Goal: Find specific page/section: Find specific page/section

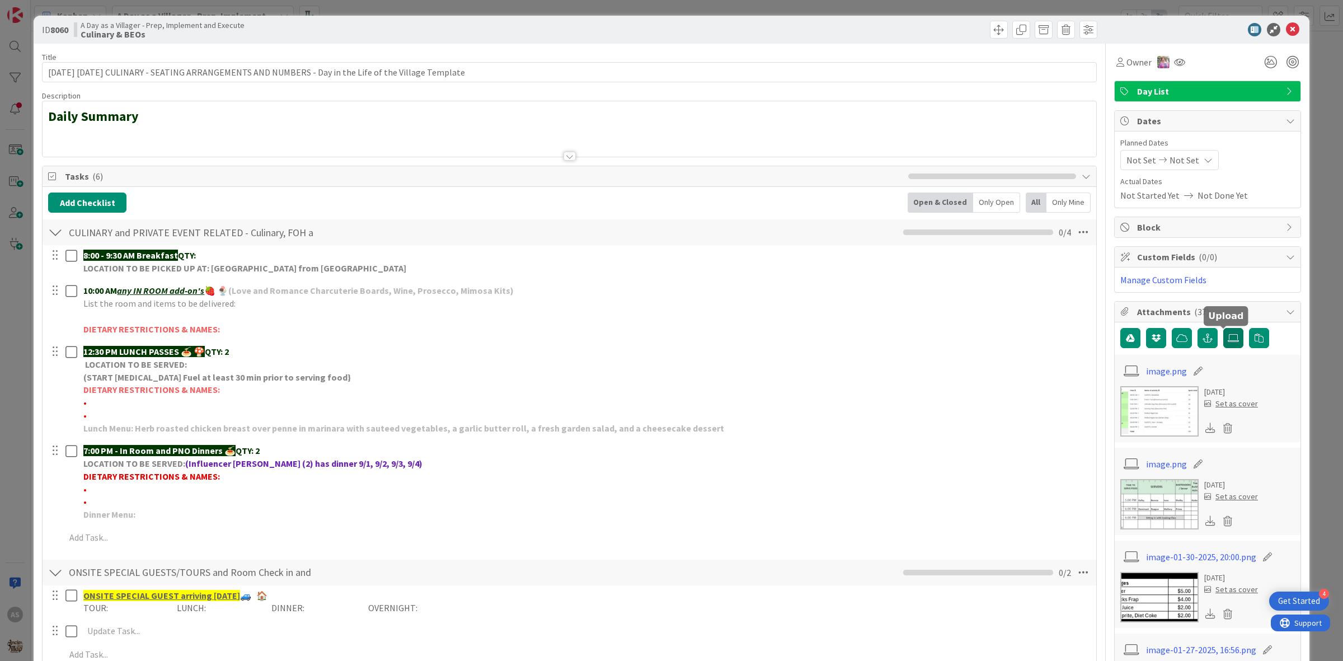
click at [1223, 336] on label at bounding box center [1233, 338] width 20 height 20
click at [1223, 328] on input "file" at bounding box center [1223, 328] width 0 height 0
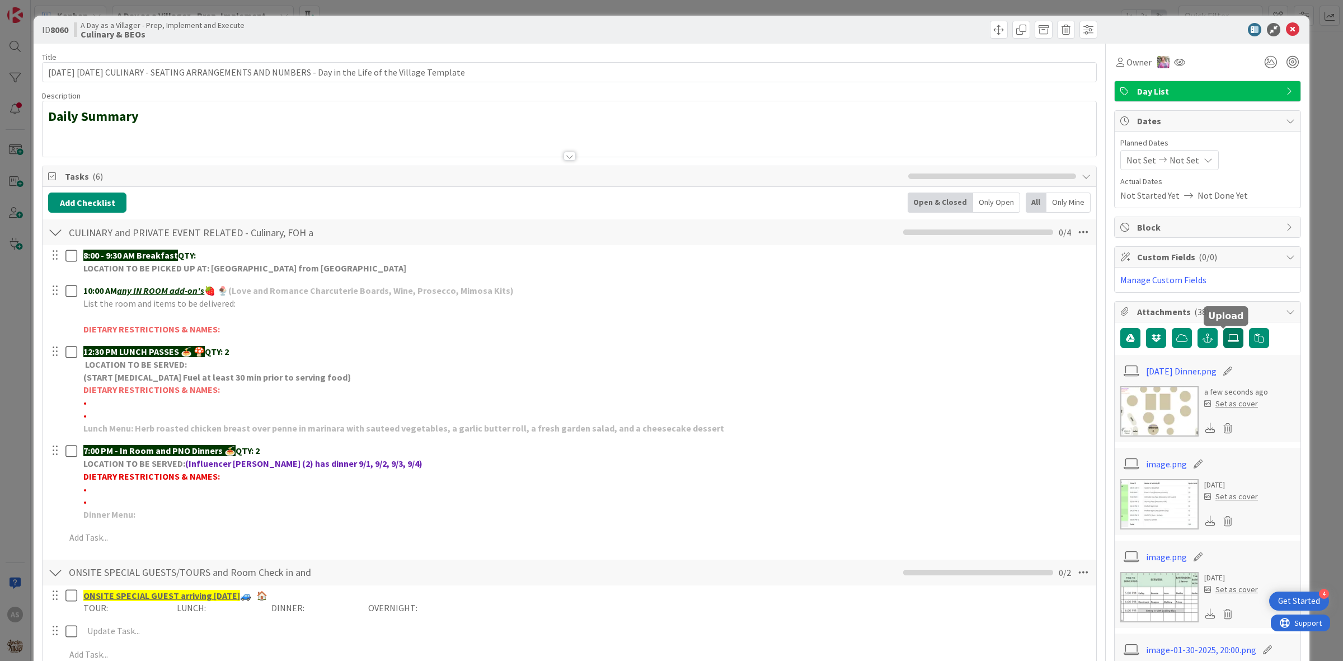
click at [1228, 337] on icon at bounding box center [1233, 338] width 11 height 9
click at [1223, 328] on input "file" at bounding box center [1223, 328] width 0 height 0
click at [1228, 340] on icon at bounding box center [1233, 338] width 11 height 9
click at [1223, 328] on input "file" at bounding box center [1223, 328] width 0 height 0
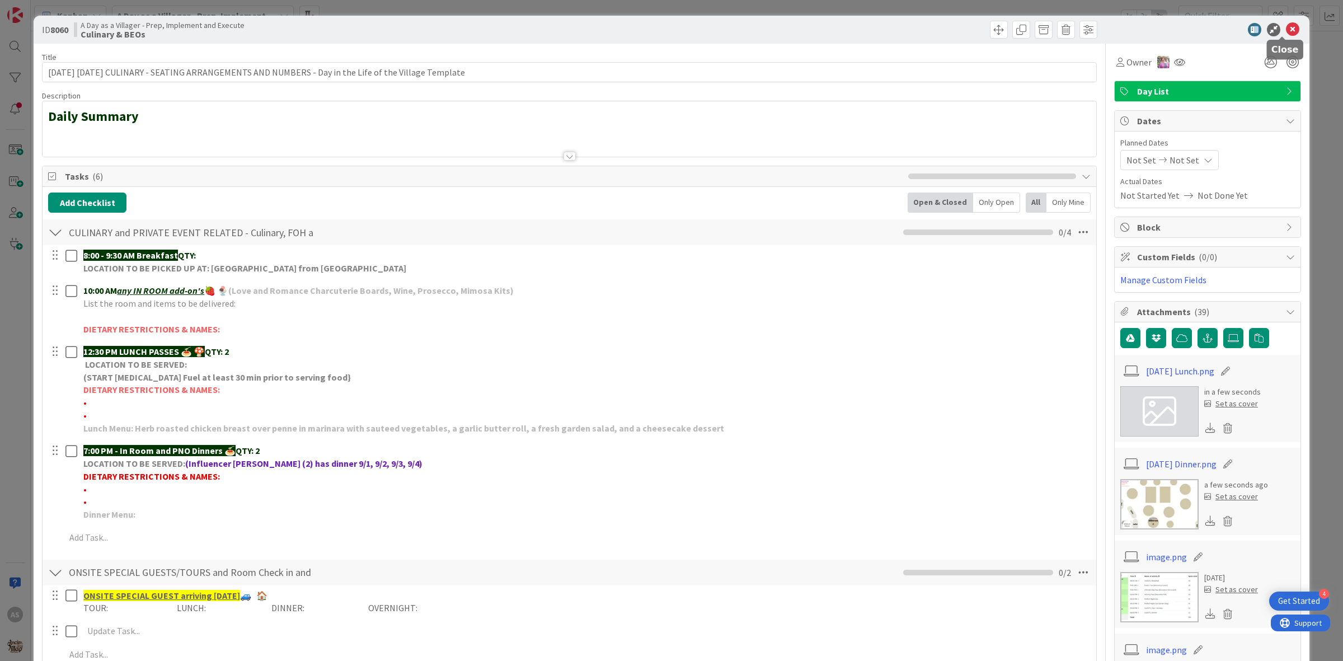
click at [1286, 34] on icon at bounding box center [1292, 29] width 13 height 13
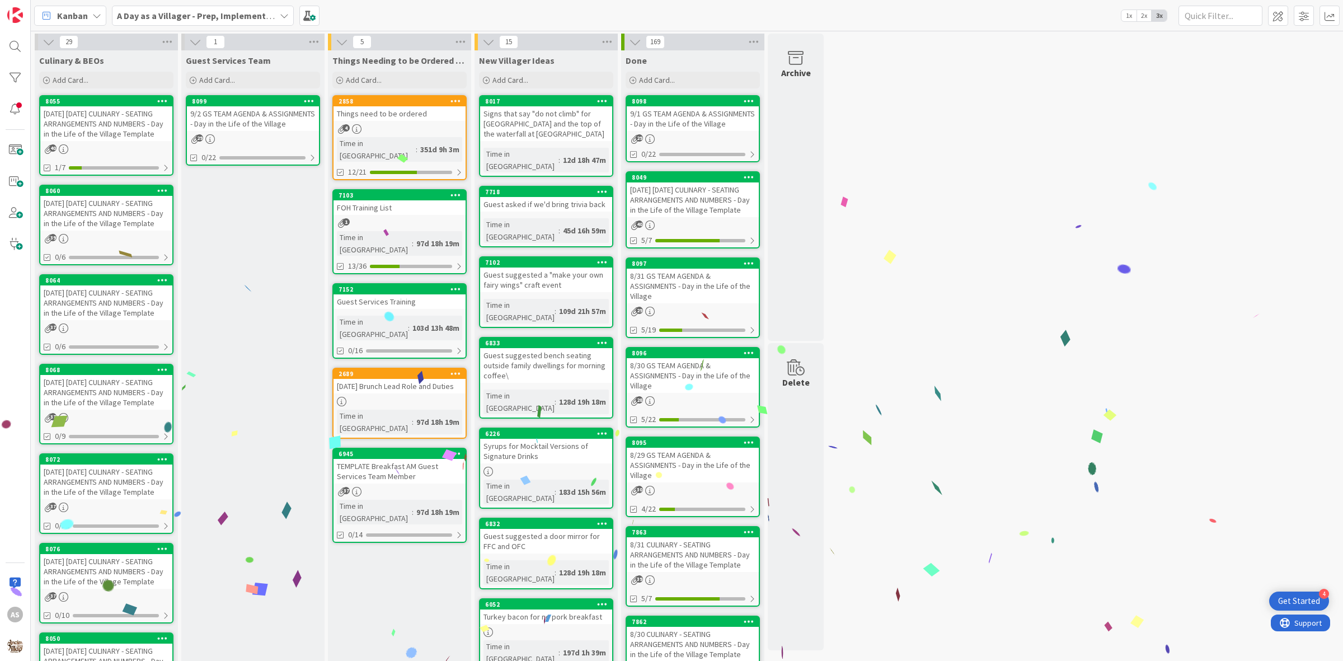
click at [78, 123] on div "[DATE] [DATE] CULINARY - SEATING ARRANGEMENTS AND NUMBERS - Day in the Life of …" at bounding box center [106, 123] width 132 height 35
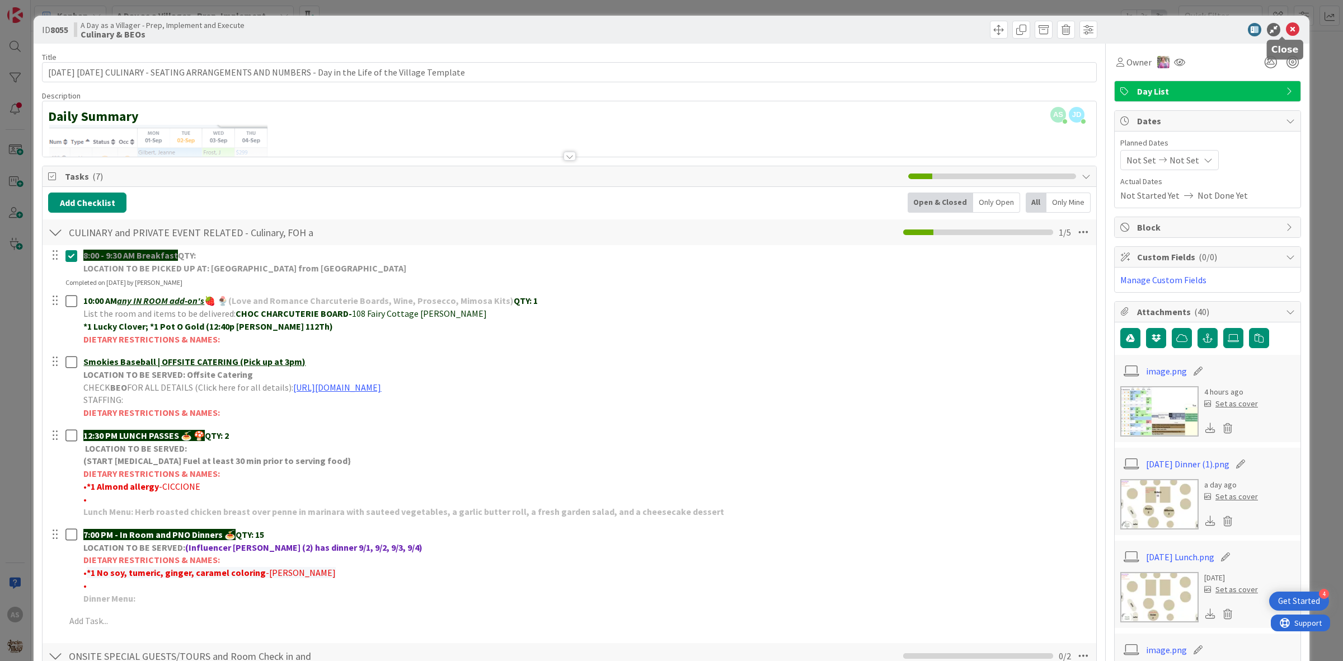
click at [1288, 24] on icon at bounding box center [1292, 29] width 13 height 13
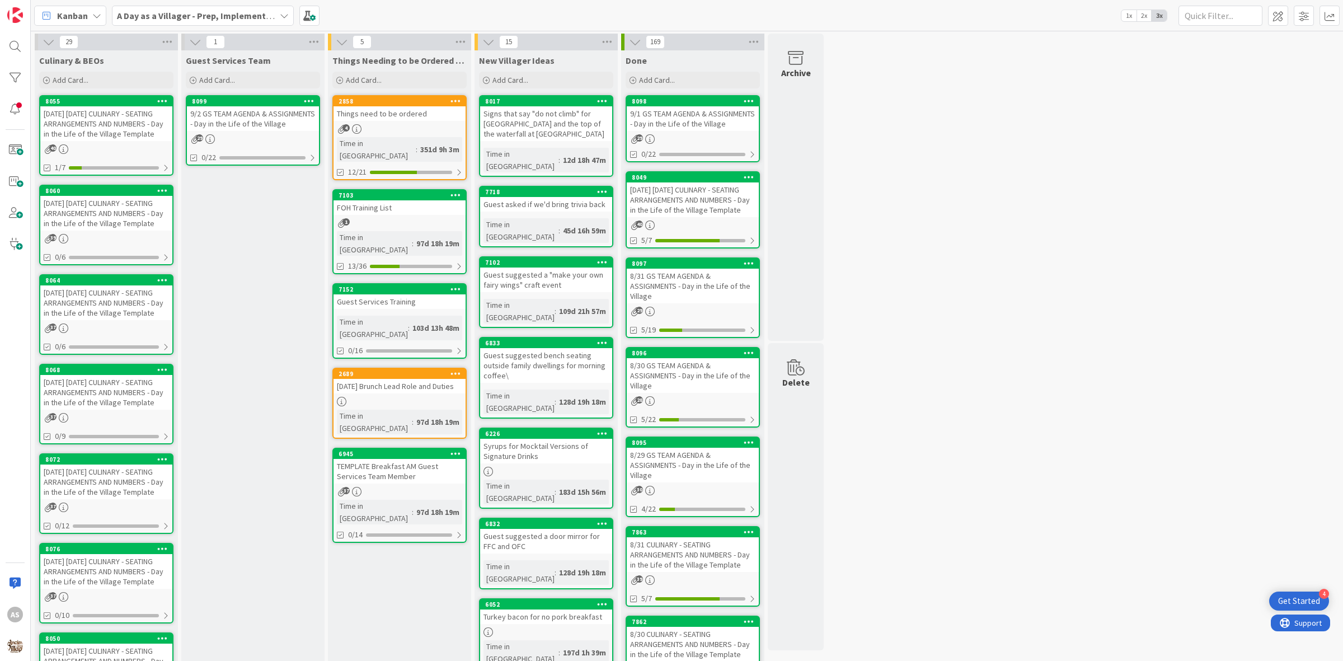
click at [82, 305] on div "[DATE] [DATE] CULINARY - SEATING ARRANGEMENTS AND NUMBERS - Day in the Life of …" at bounding box center [106, 302] width 132 height 35
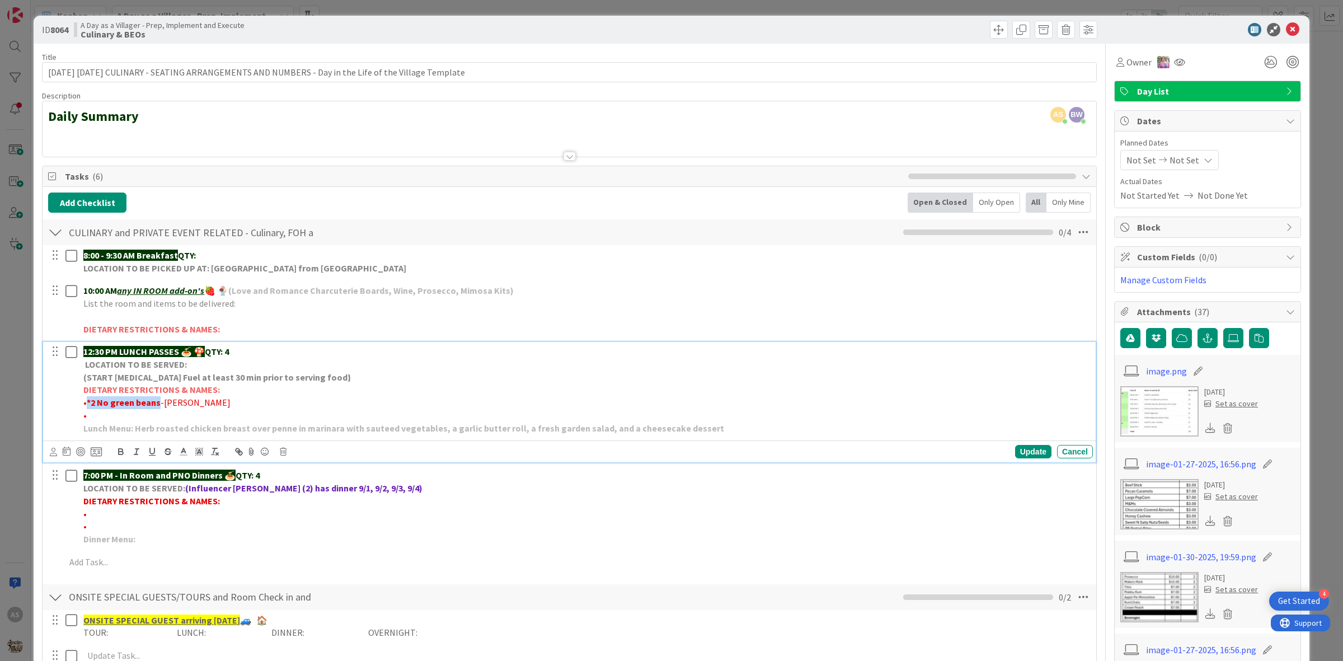
drag, startPoint x: 87, startPoint y: 409, endPoint x: 158, endPoint y: 409, distance: 71.1
click at [158, 409] on p "• *2 No green beans -[PERSON_NAME]" at bounding box center [585, 402] width 1005 height 13
copy strong "*2 No green beans"
click at [1286, 40] on div "ID 8064 A Day as a Villager - Prep, Implement and Execute Culinary & BEOs" at bounding box center [672, 30] width 1276 height 28
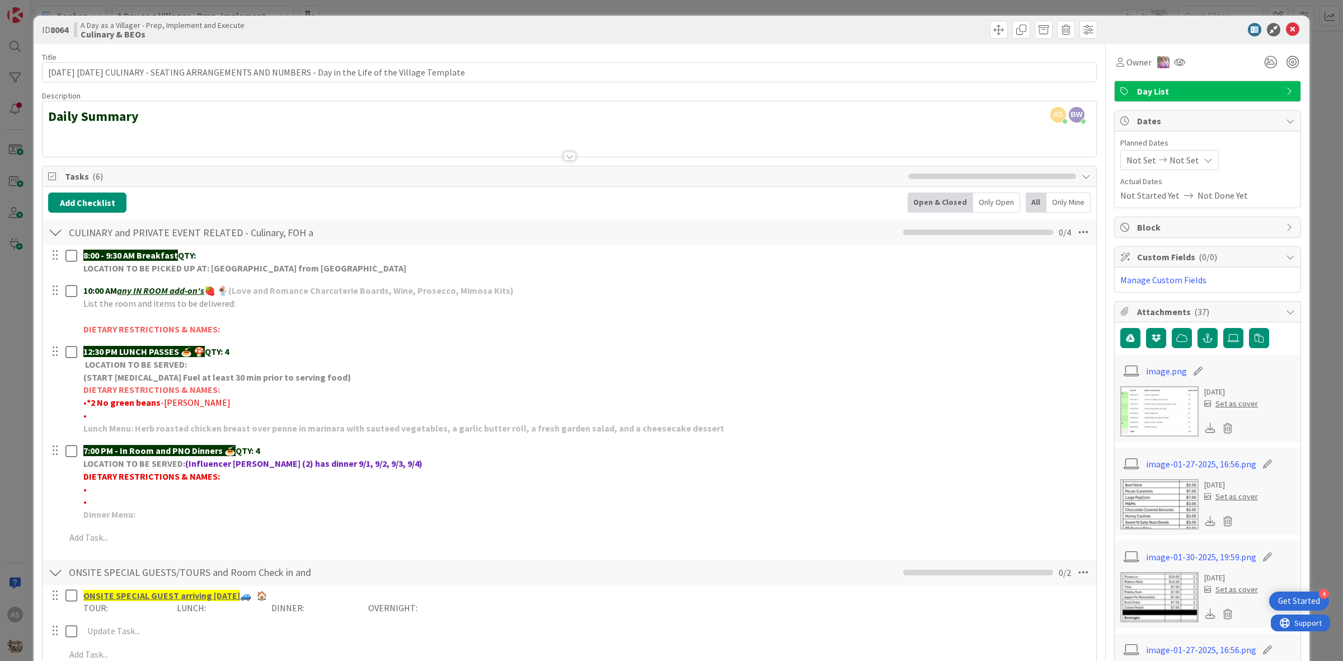
click at [1283, 37] on div "ID 8064 A Day as a Villager - Prep, Implement and Execute Culinary & BEOs" at bounding box center [672, 30] width 1276 height 28
click at [1286, 31] on icon at bounding box center [1292, 29] width 13 height 13
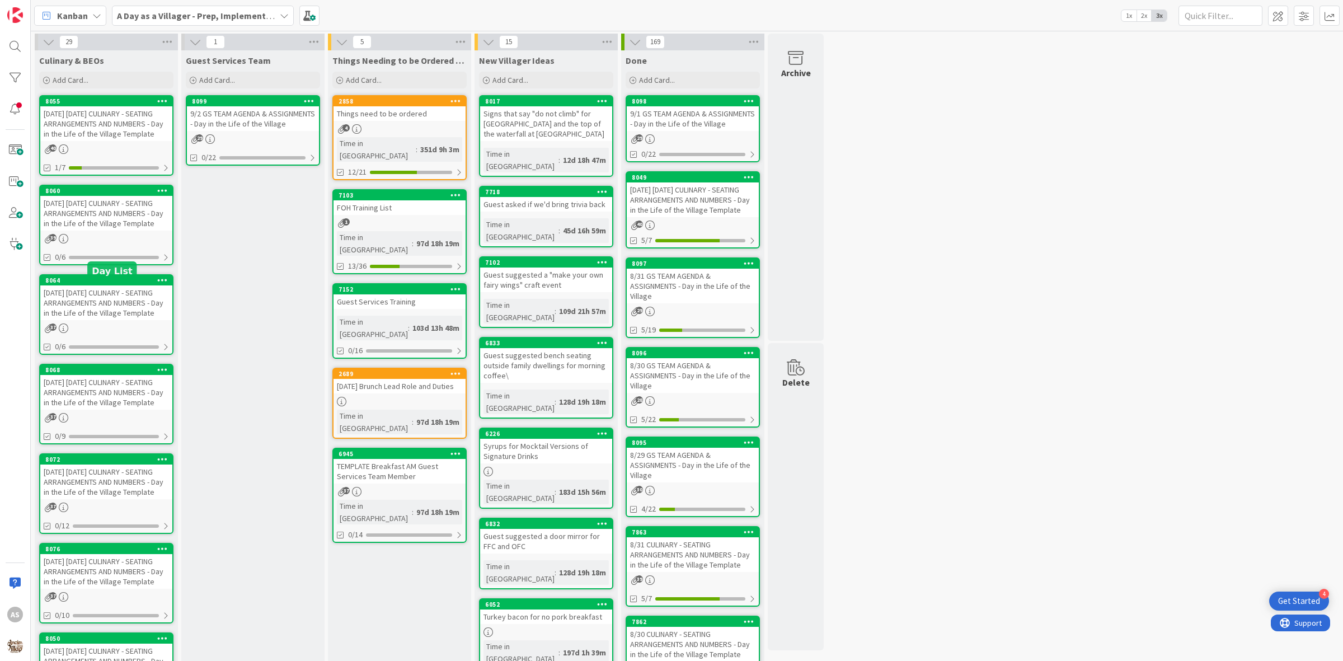
click at [105, 320] on div "[DATE] [DATE] CULINARY - SEATING ARRANGEMENTS AND NUMBERS - Day in the Life of …" at bounding box center [106, 302] width 132 height 35
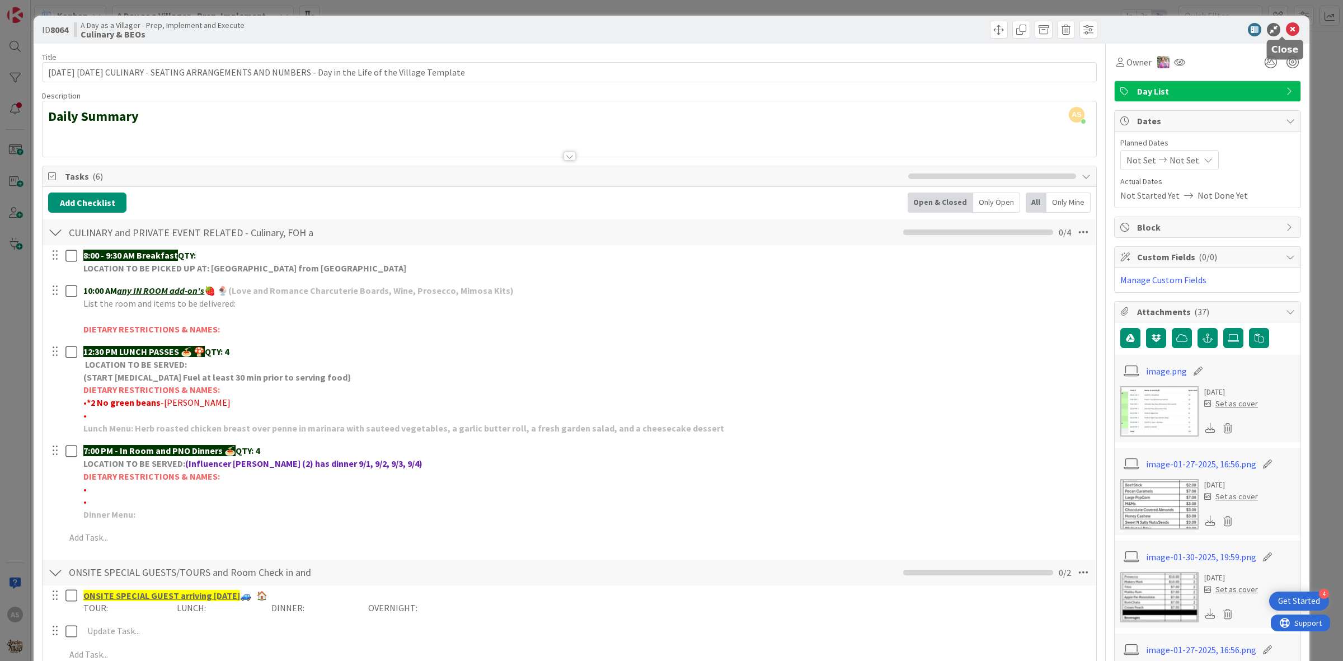
click at [1286, 29] on icon at bounding box center [1292, 29] width 13 height 13
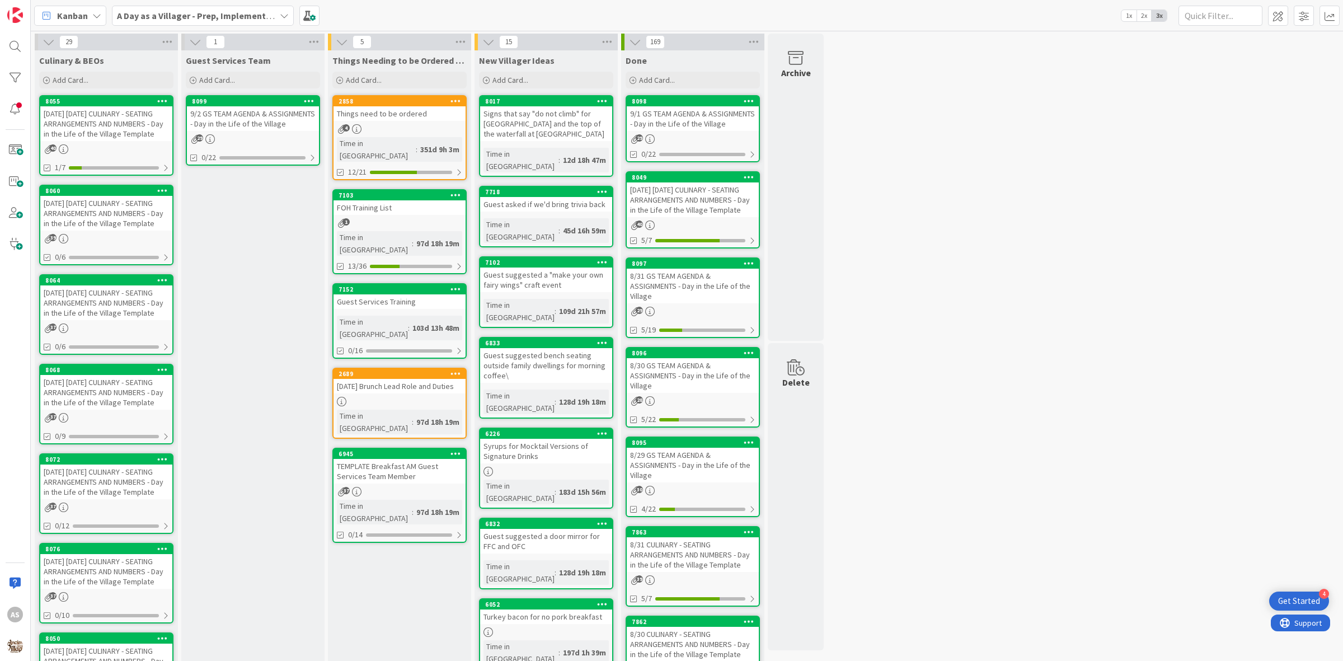
click at [247, 17] on b "A Day as a Villager - Prep, Implement and Execute" at bounding box center [217, 15] width 200 height 11
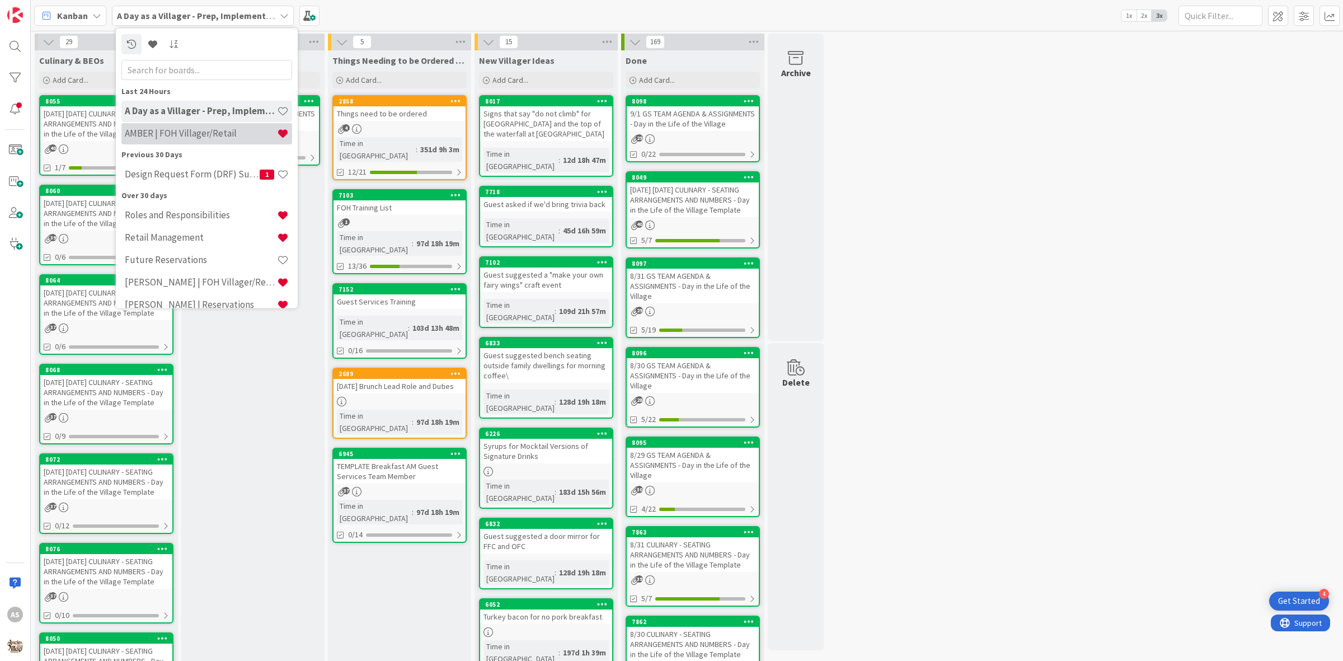
click at [201, 130] on h4 "AMBER | FOH Villager/Retail" at bounding box center [201, 133] width 152 height 11
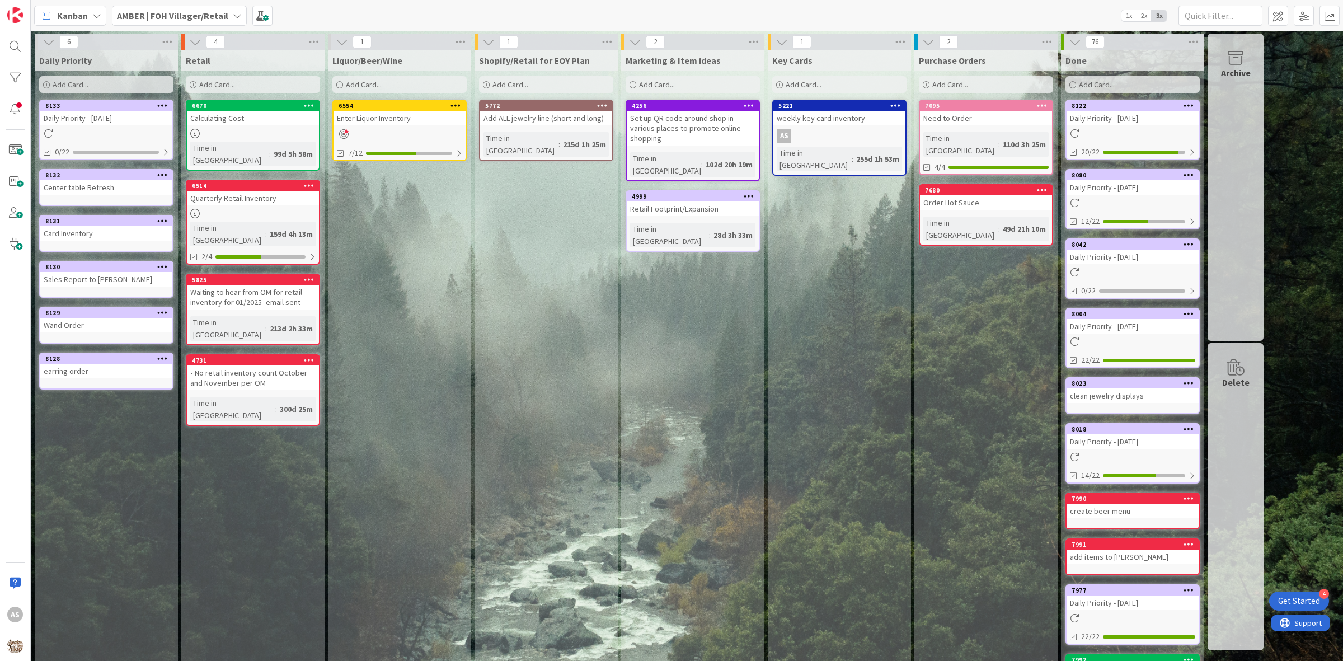
click at [60, 130] on div at bounding box center [106, 134] width 132 height 10
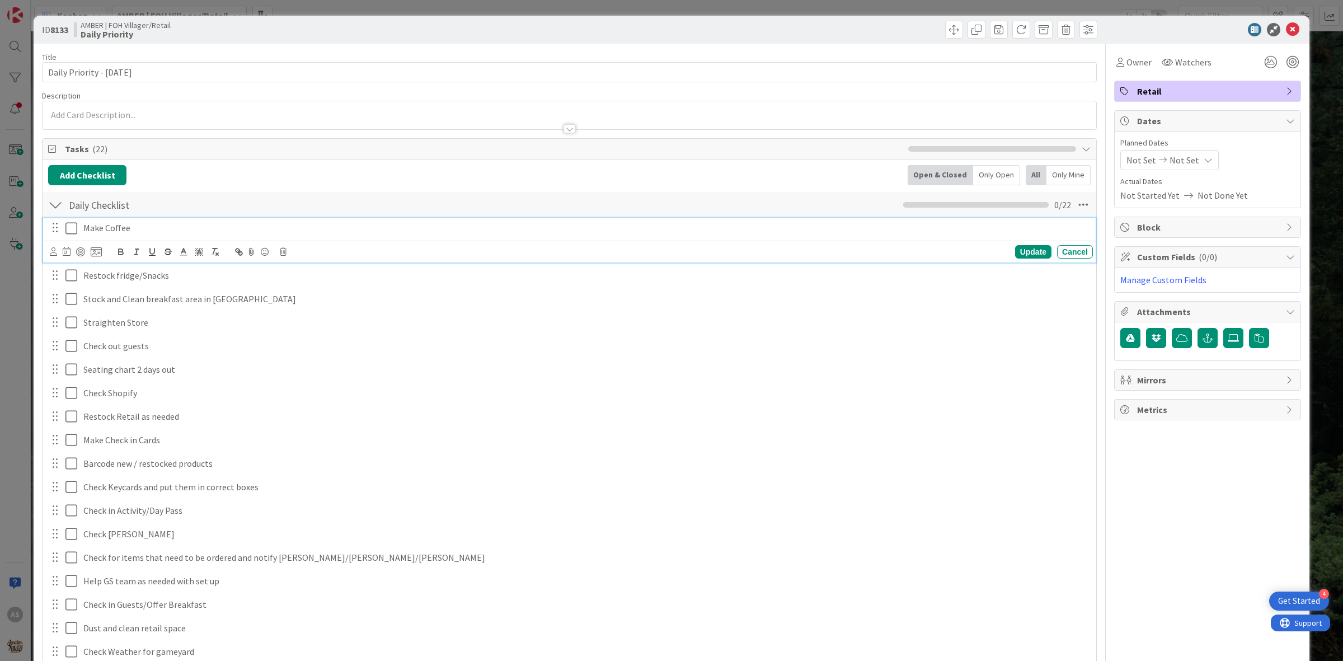
click at [71, 228] on icon at bounding box center [71, 228] width 12 height 13
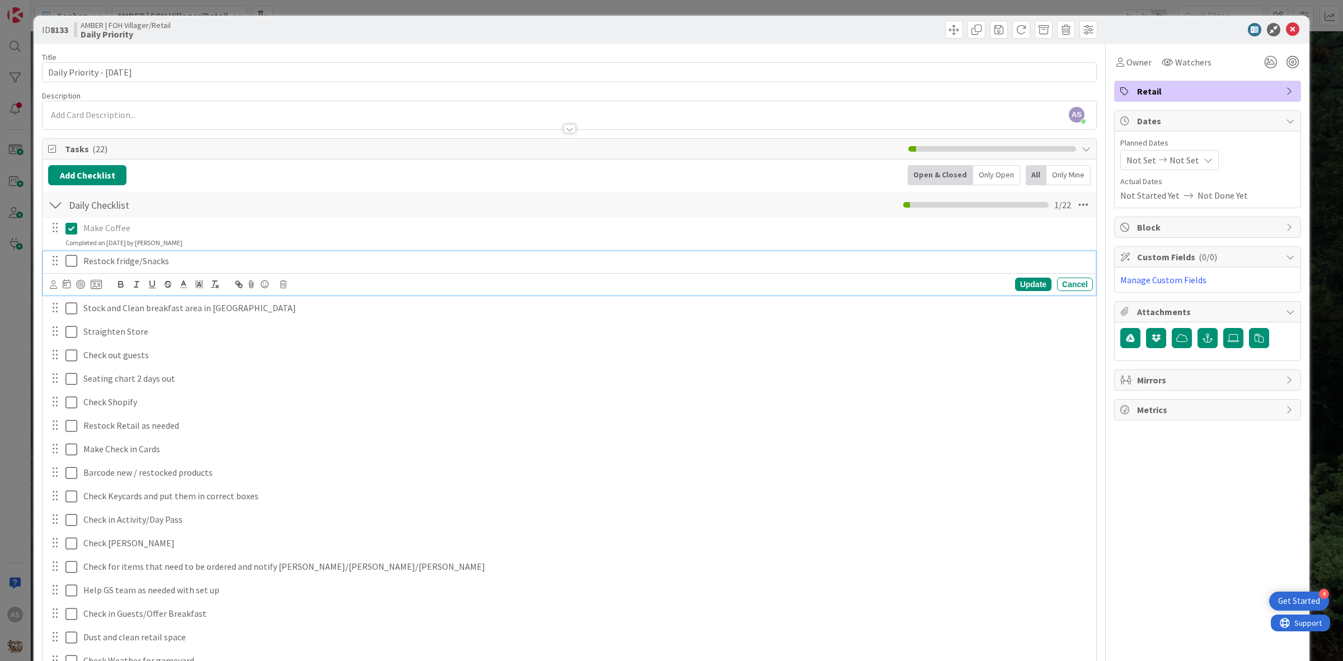
click at [72, 265] on icon at bounding box center [71, 260] width 12 height 13
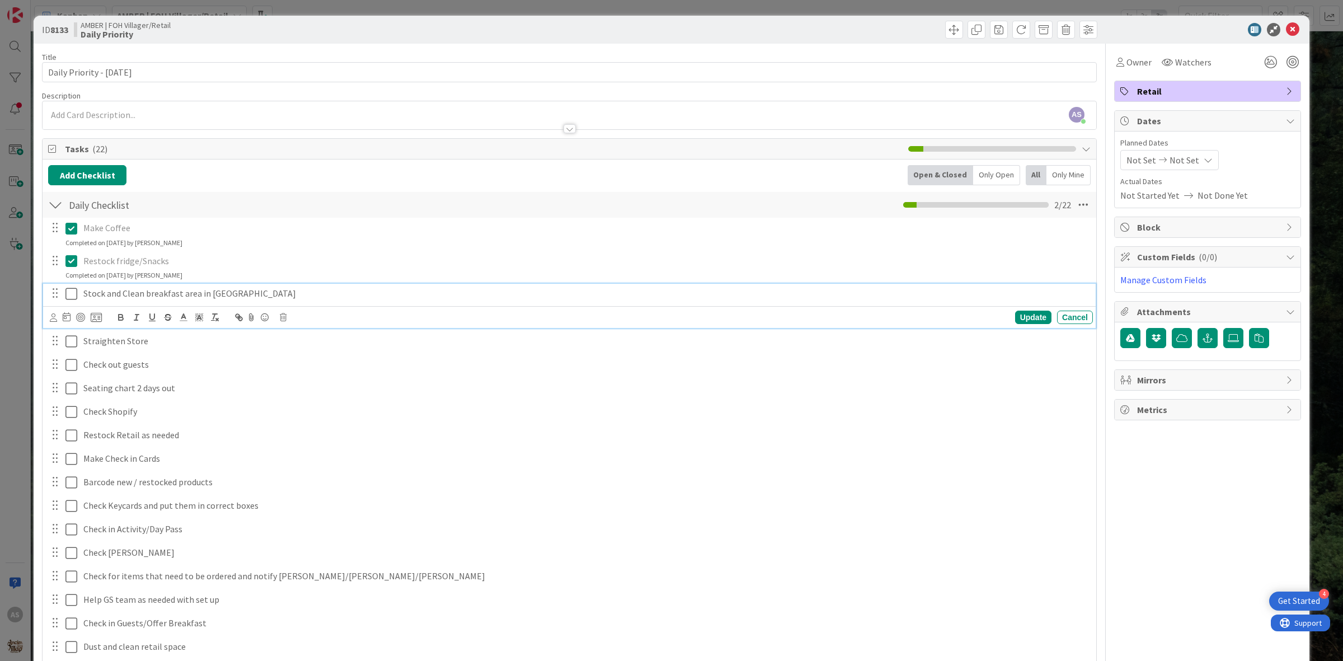
click at [73, 297] on icon at bounding box center [71, 293] width 12 height 13
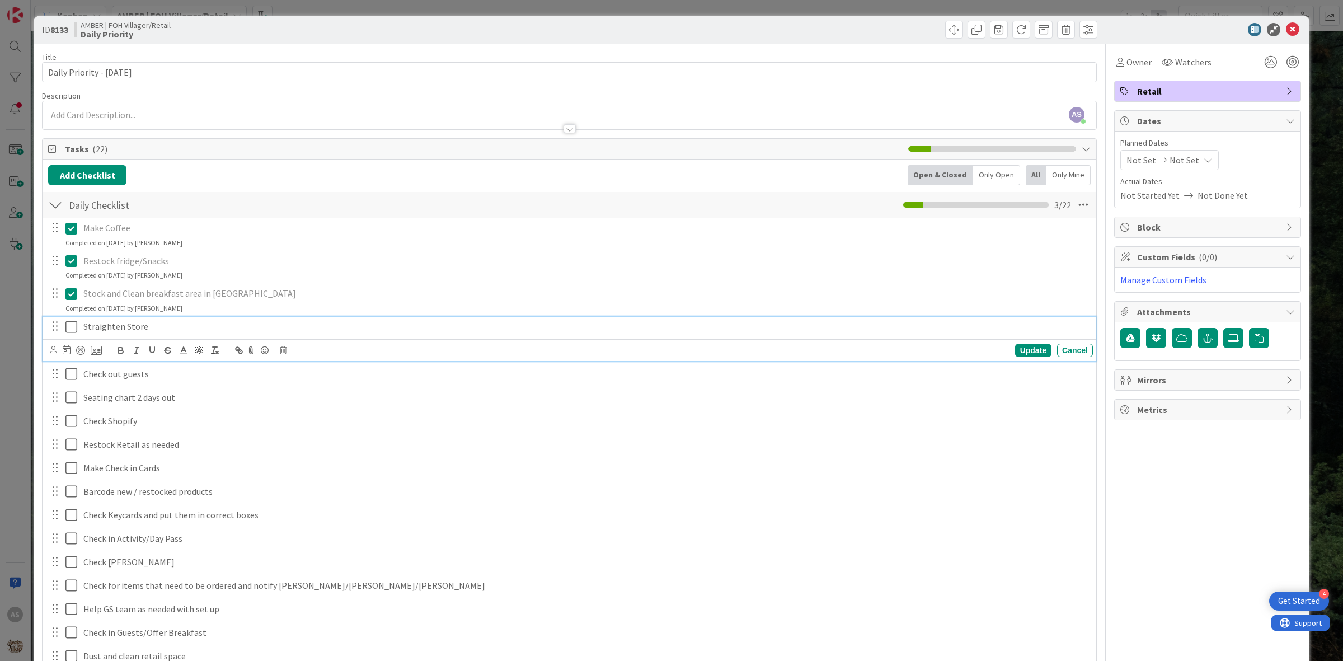
drag, startPoint x: 71, startPoint y: 327, endPoint x: 69, endPoint y: 335, distance: 7.6
click at [71, 328] on icon at bounding box center [71, 326] width 12 height 13
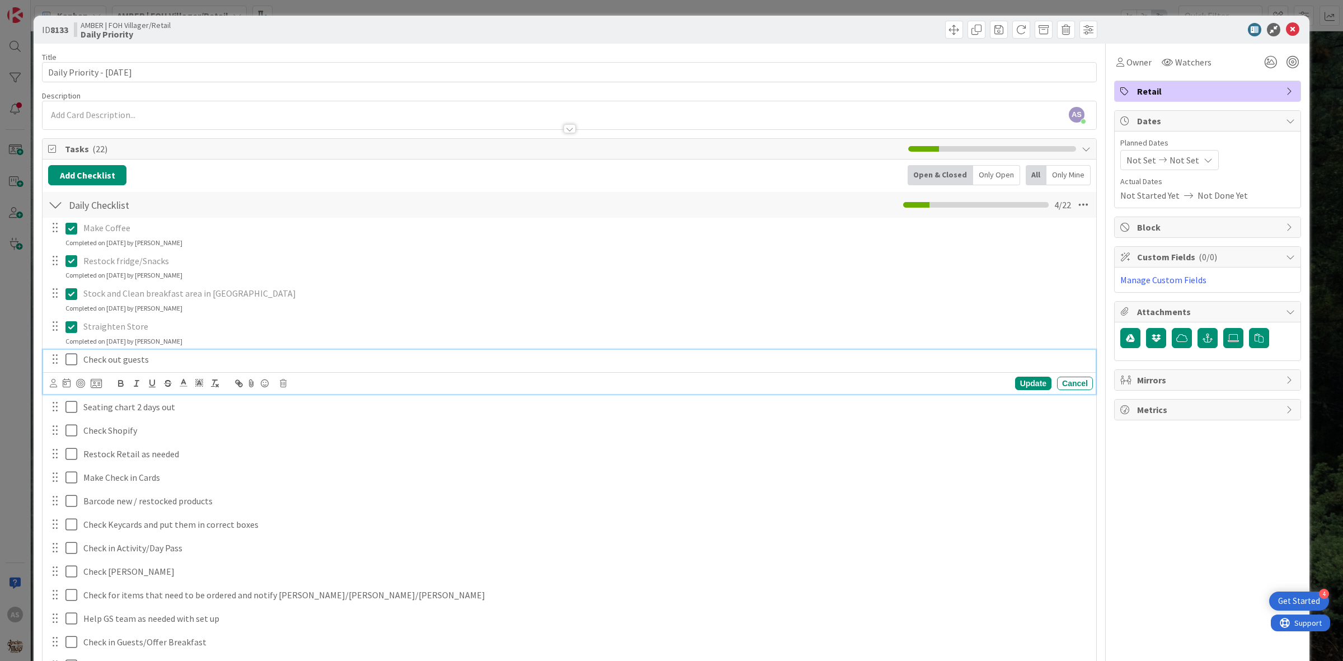
click at [74, 361] on icon at bounding box center [71, 359] width 12 height 13
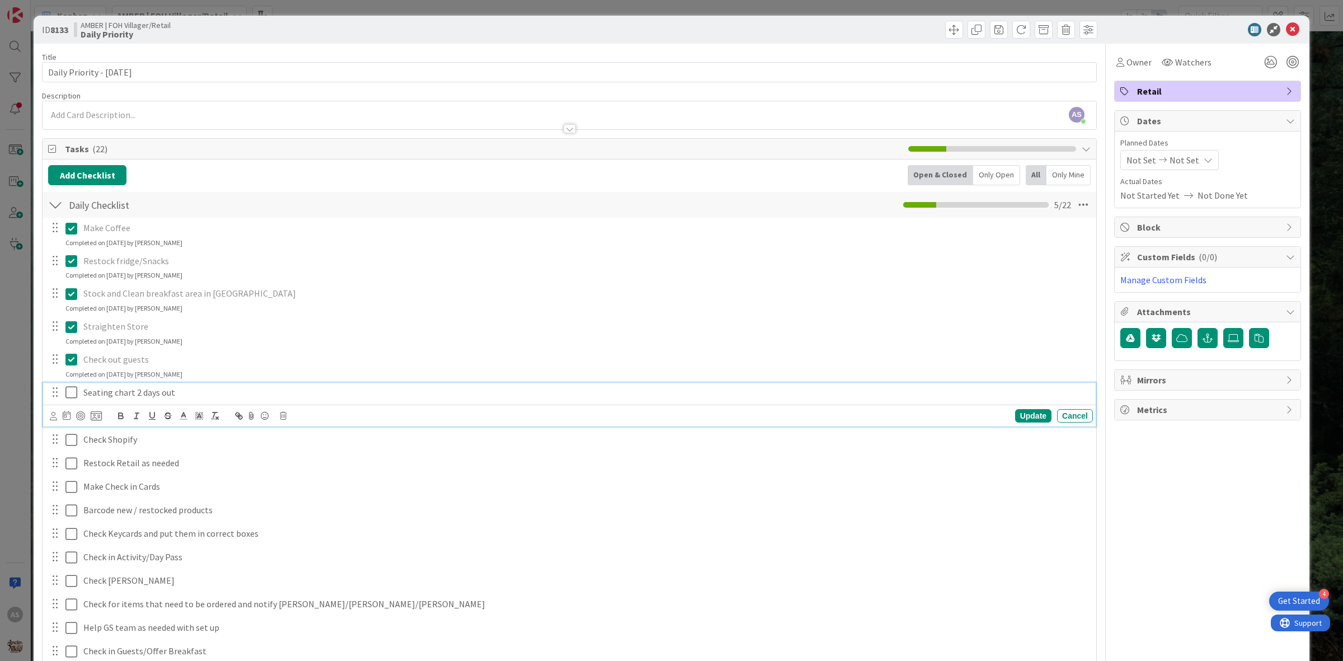
click at [73, 395] on icon at bounding box center [71, 392] width 12 height 13
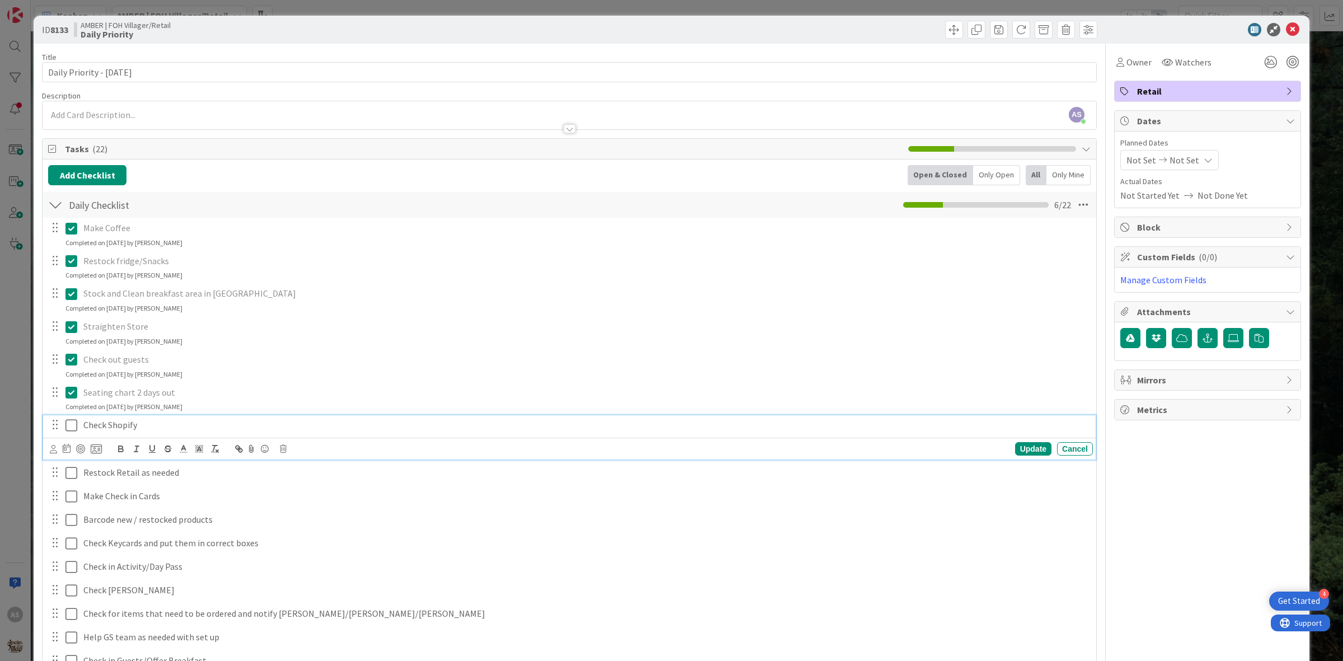
click at [73, 429] on icon at bounding box center [71, 425] width 12 height 13
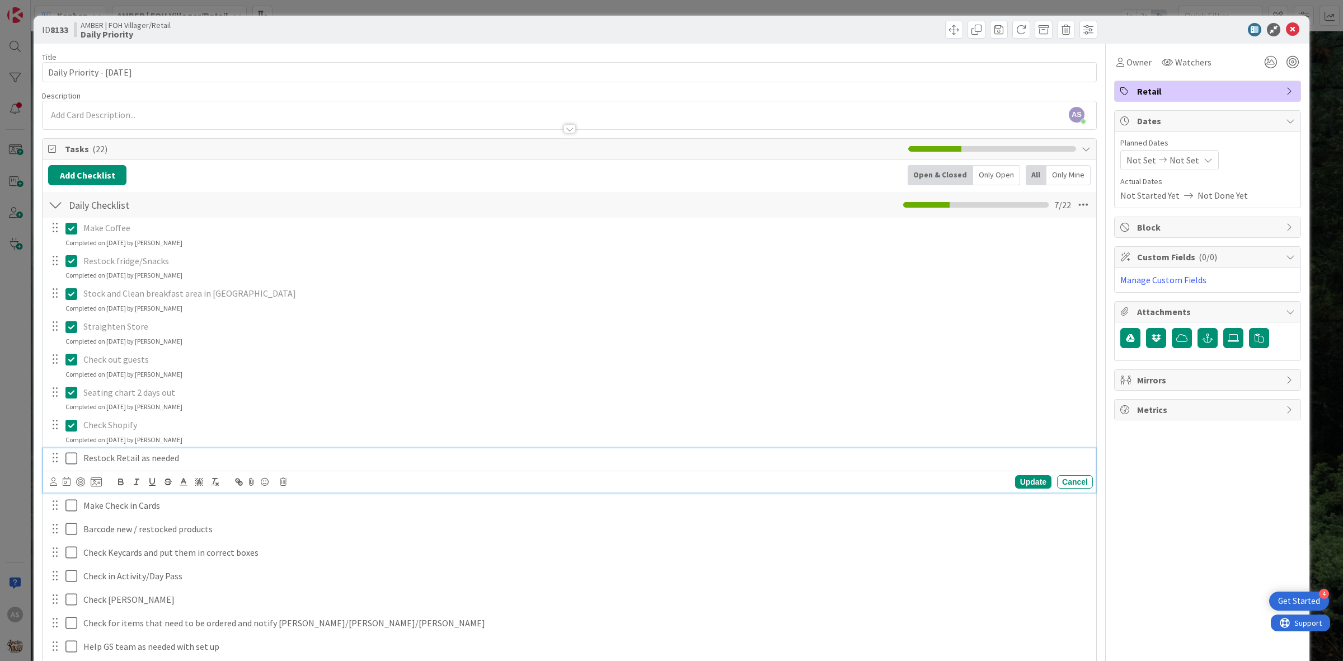
click at [74, 465] on icon at bounding box center [71, 458] width 12 height 13
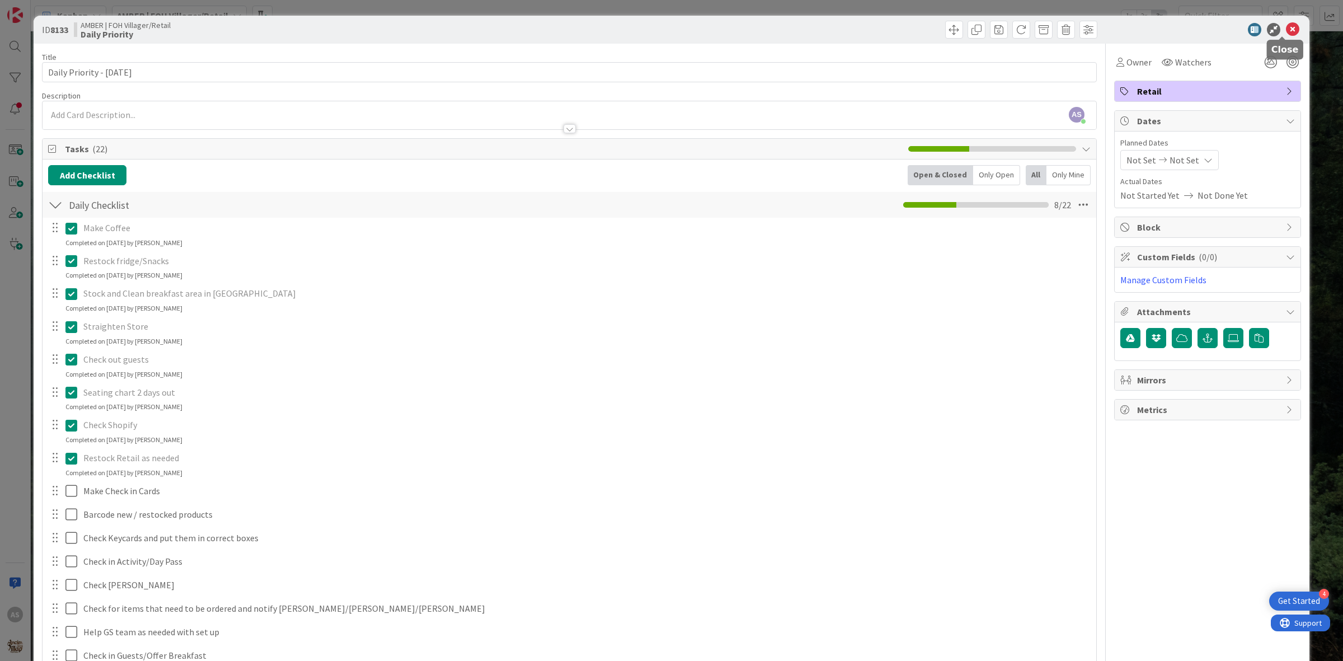
click at [1286, 34] on icon at bounding box center [1292, 29] width 13 height 13
